Goal: Information Seeking & Learning: Learn about a topic

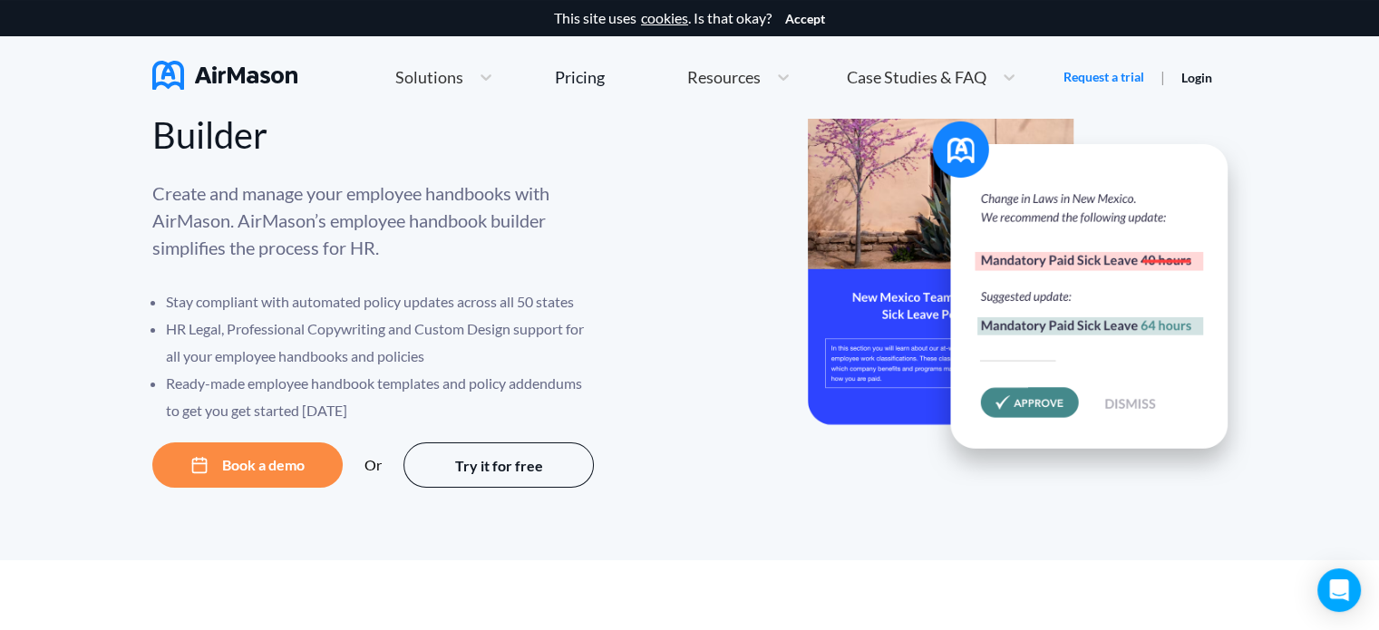
click at [729, 412] on div at bounding box center [959, 328] width 538 height 317
click at [908, 77] on span "Case Studies & FAQ" at bounding box center [917, 77] width 140 height 16
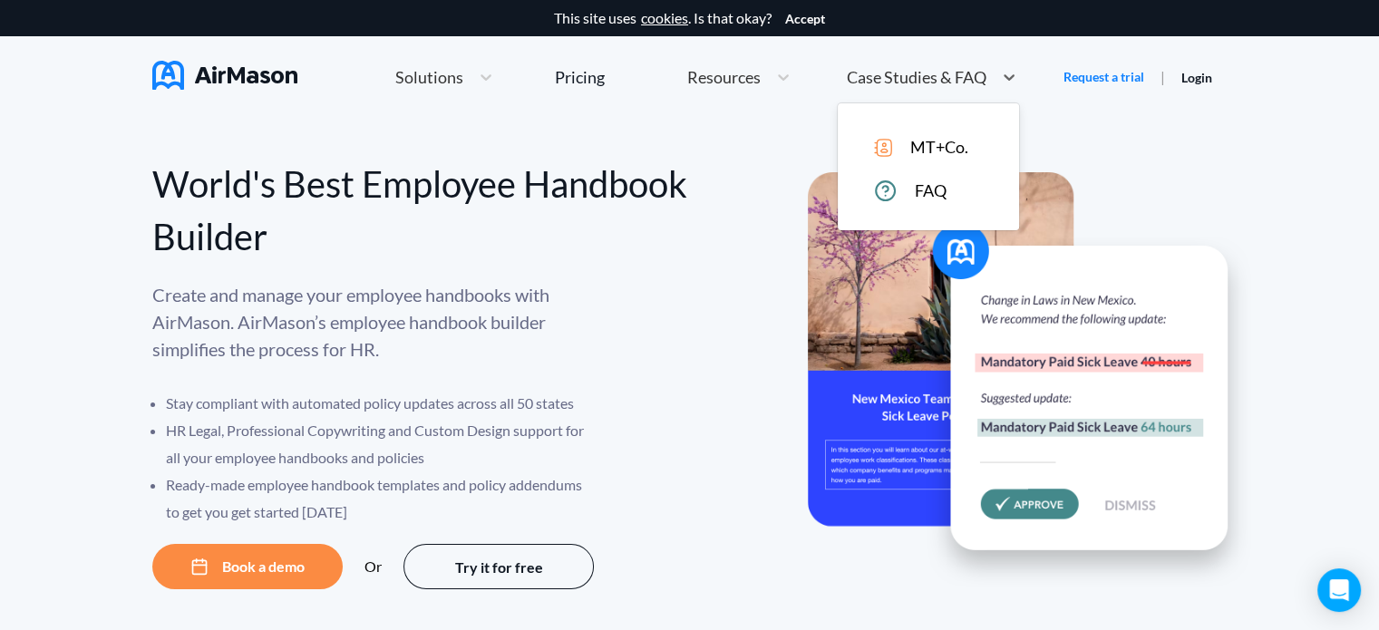
click at [918, 148] on span "MT+Co." at bounding box center [939, 147] width 58 height 19
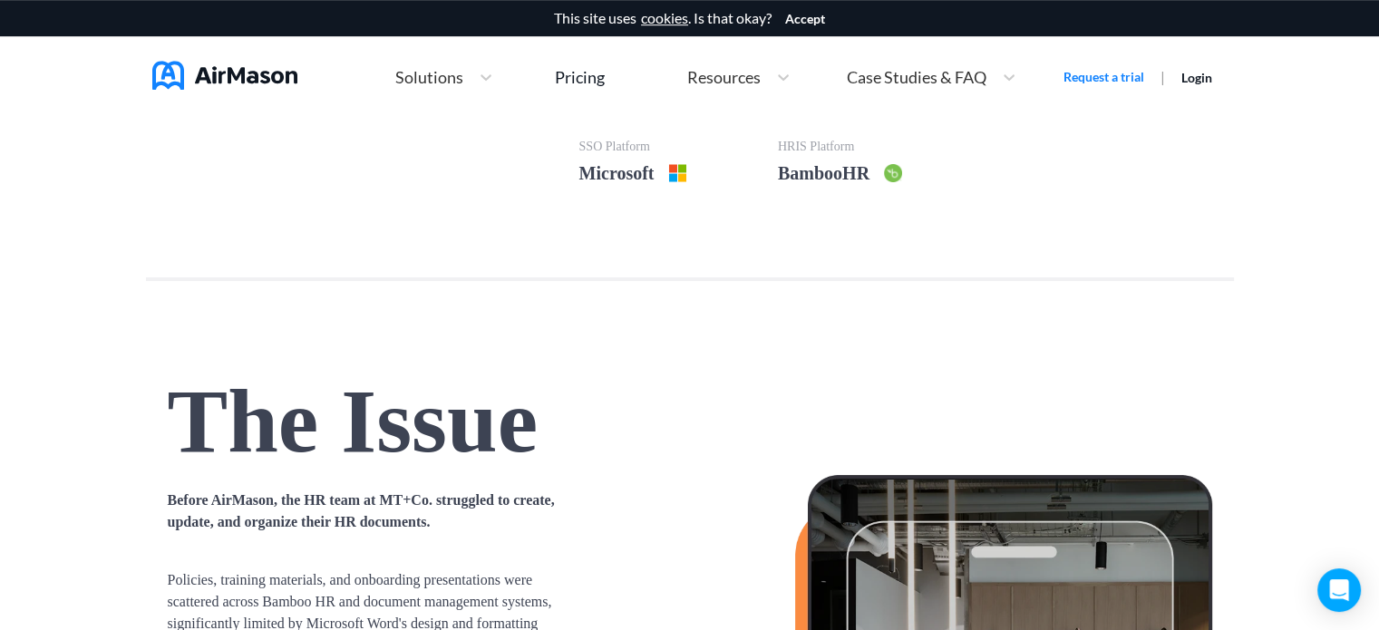
scroll to position [1037, 0]
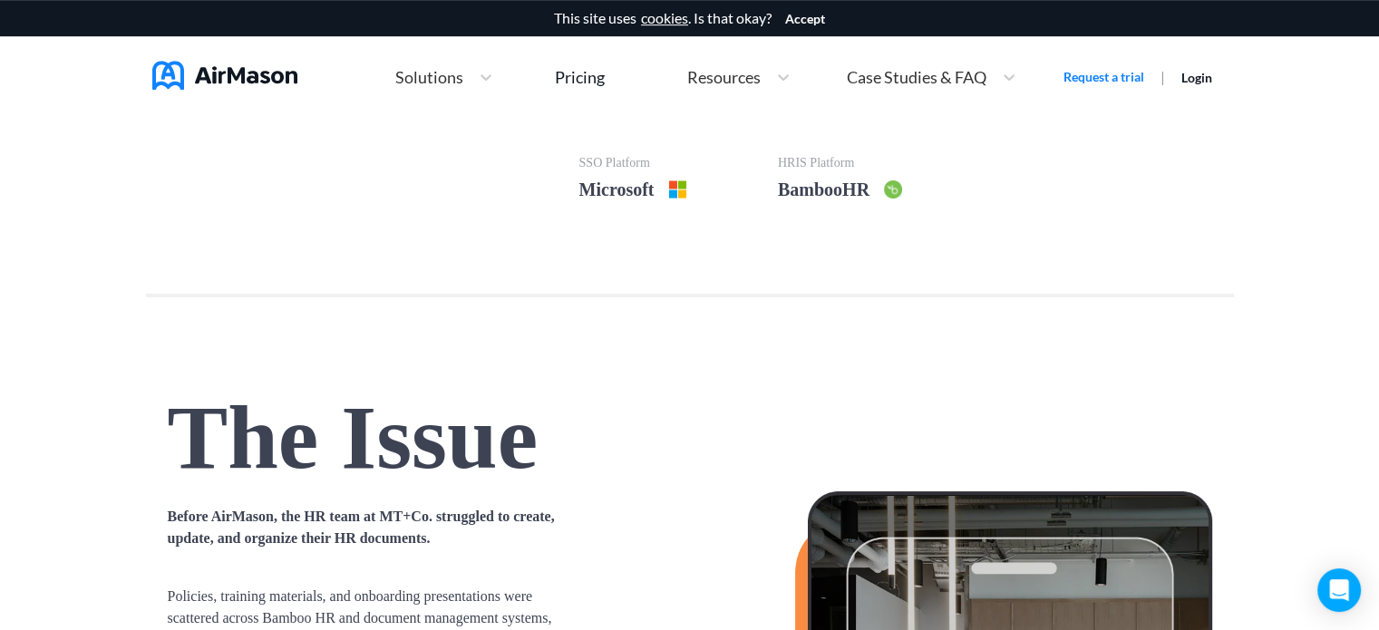
click at [451, 75] on span "Solutions" at bounding box center [429, 77] width 68 height 16
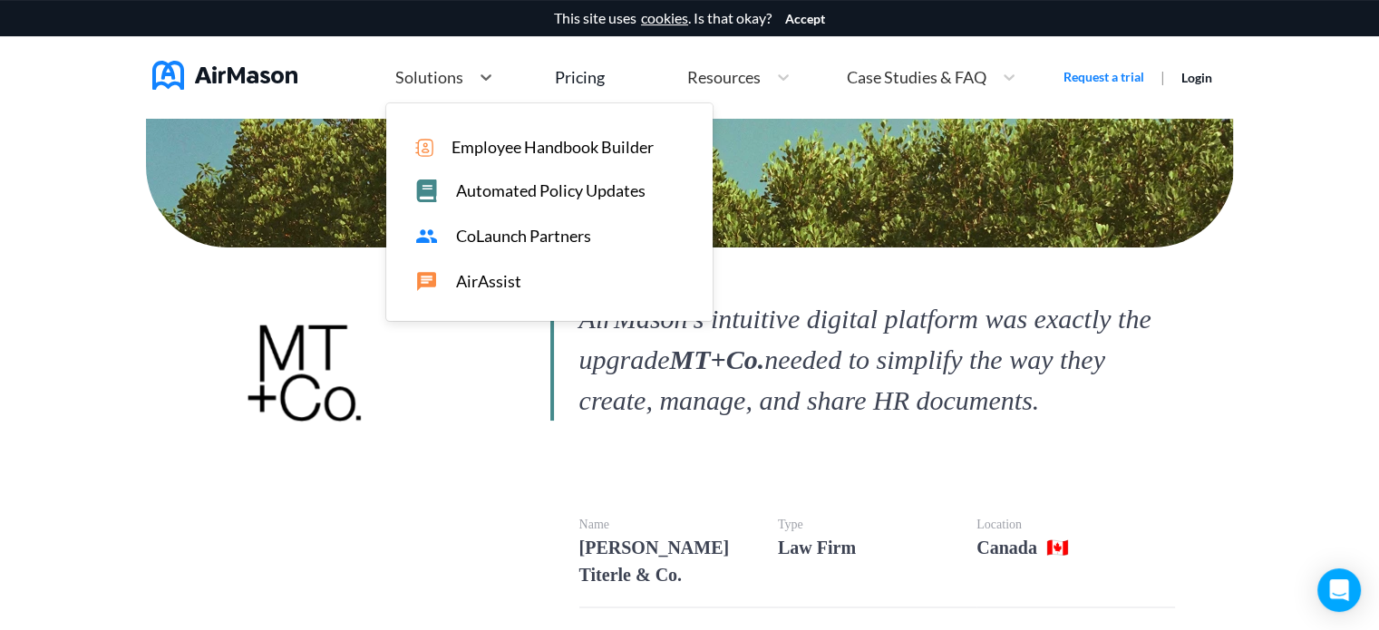
click at [494, 235] on span "CoLaunch Partners" at bounding box center [523, 236] width 135 height 19
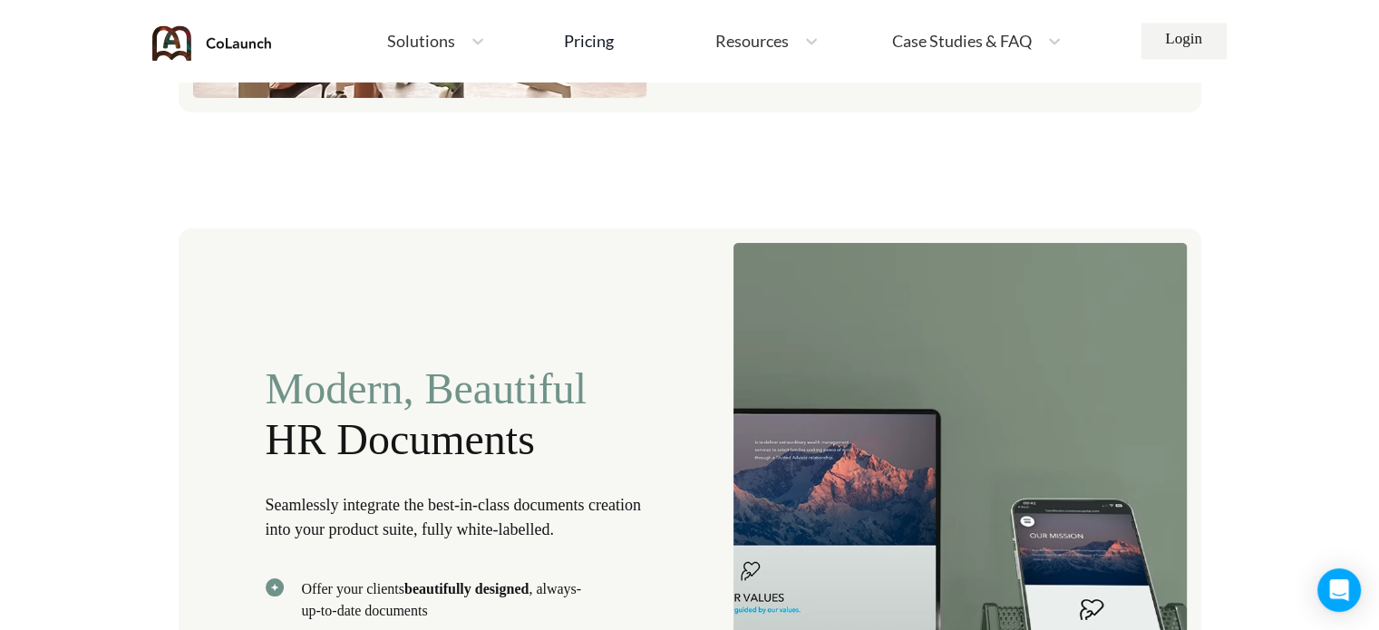
scroll to position [2543, 0]
